Goal: Task Accomplishment & Management: Manage account settings

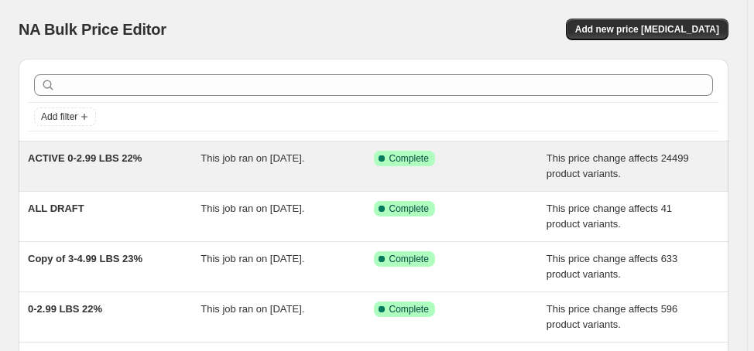
click at [116, 162] on span "ACTIVE 0-2.99 LBS 22%" at bounding box center [85, 158] width 114 height 12
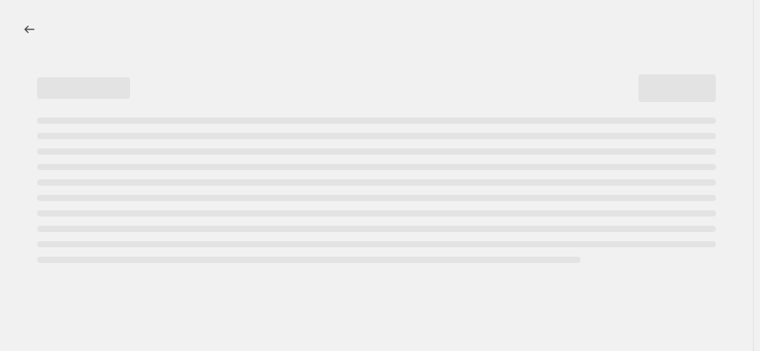
select select "margin"
select select "no_change"
select select "vendor"
select select "not_equal"
select select "collection"
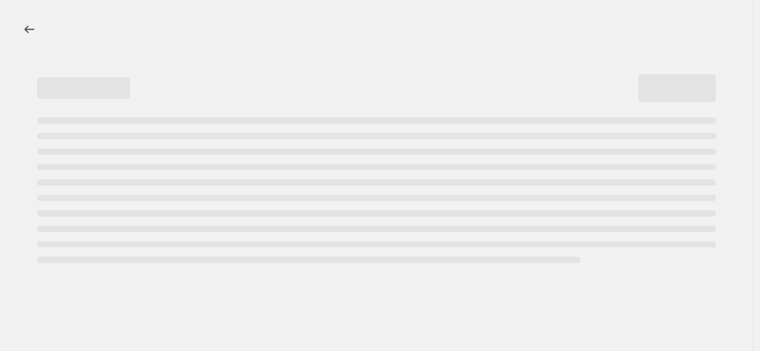
select select "product_status"
